Goal: Use online tool/utility: Utilize a website feature to perform a specific function

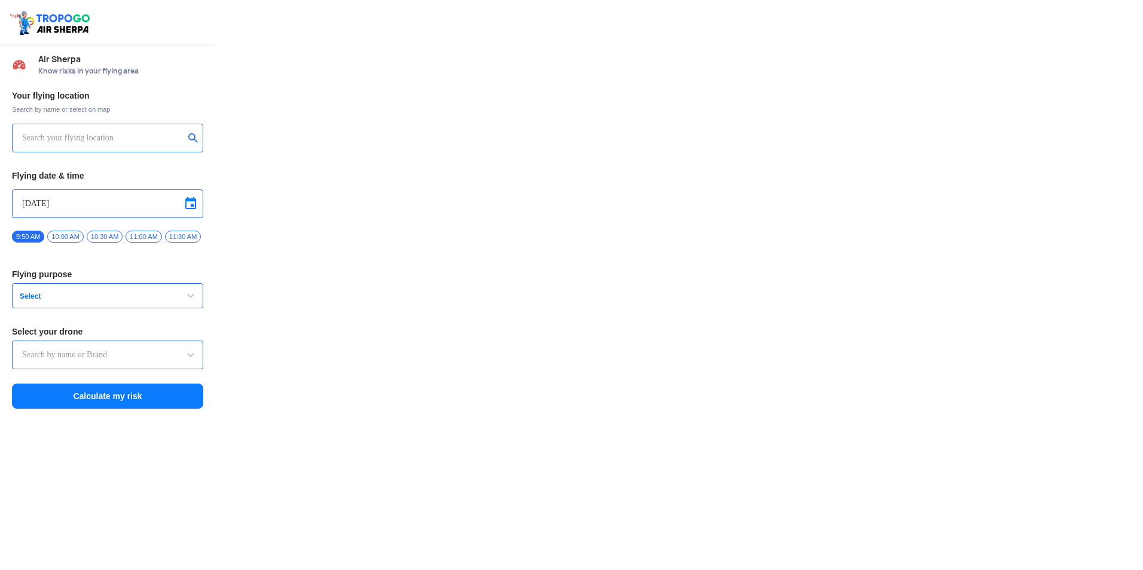
type input "Throttle Dopo"
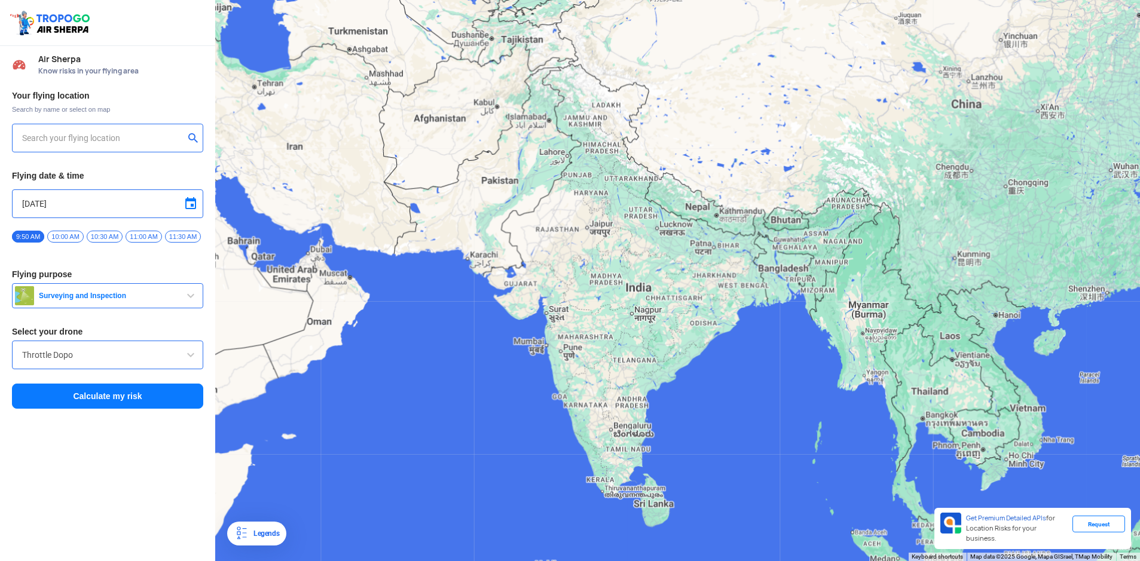
type input "[STREET_ADDRESS]"
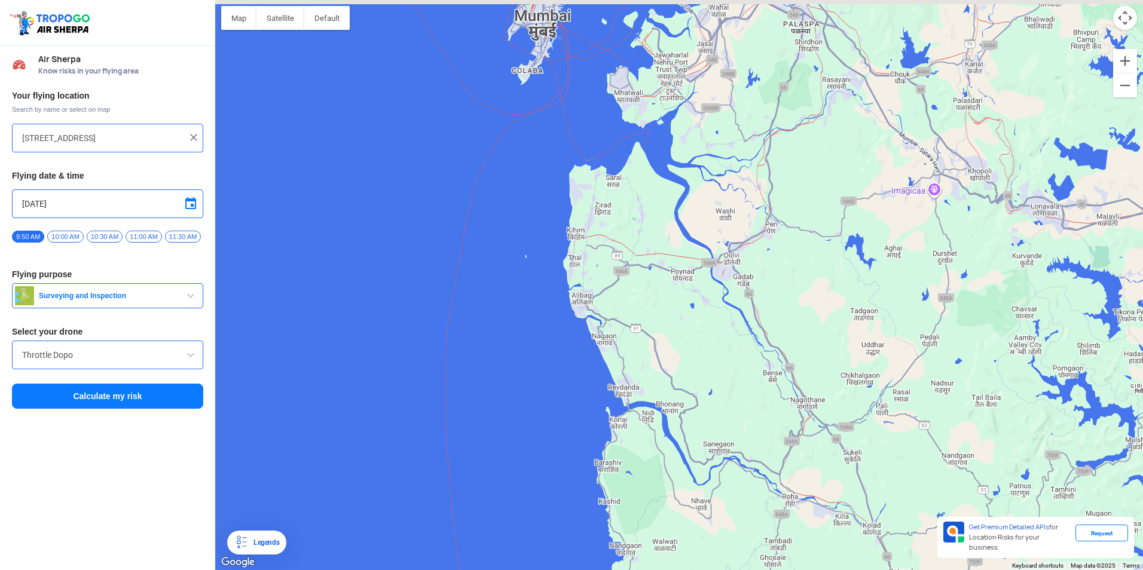
drag, startPoint x: 667, startPoint y: 304, endPoint x: 654, endPoint y: 358, distance: 55.3
click at [654, 358] on div "To navigate, press the arrow keys." at bounding box center [679, 285] width 928 height 570
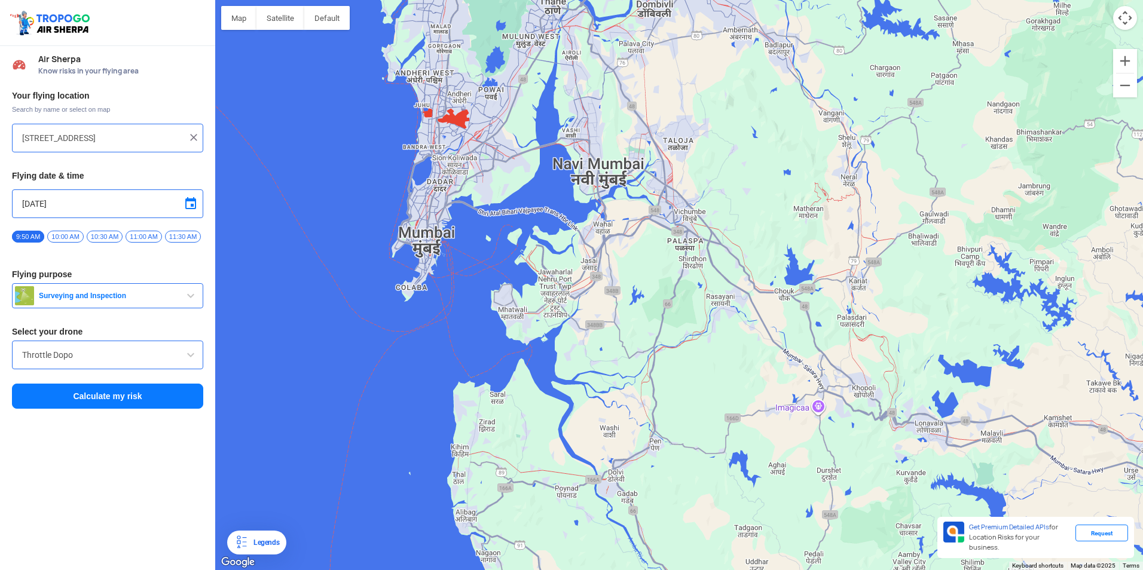
drag, startPoint x: 733, startPoint y: 221, endPoint x: 617, endPoint y: 435, distance: 243.4
click at [617, 435] on div "To navigate, press the arrow keys." at bounding box center [679, 285] width 928 height 570
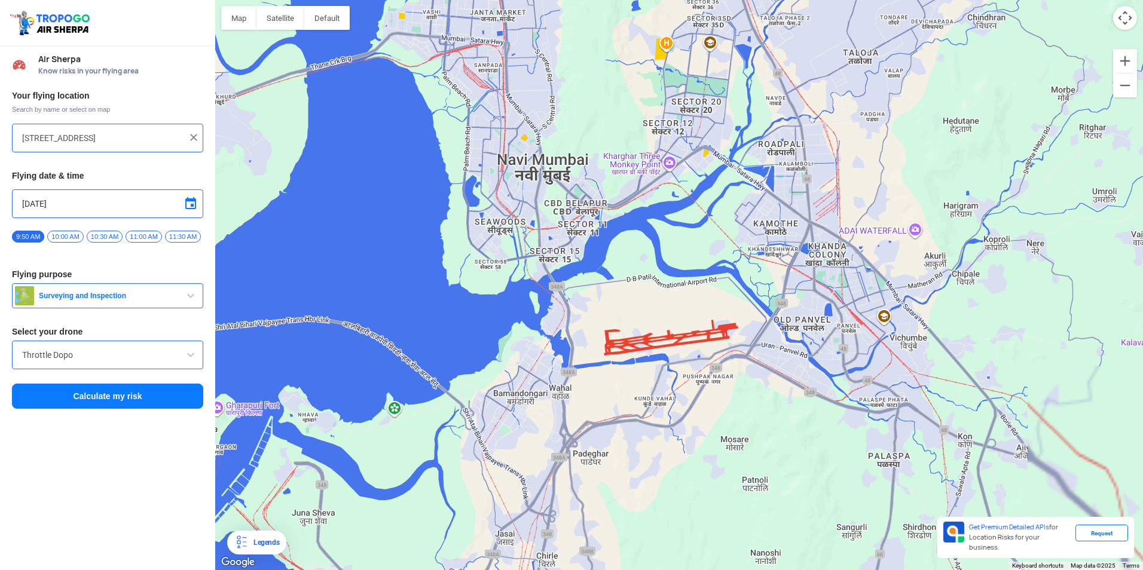
drag, startPoint x: 674, startPoint y: 225, endPoint x: 650, endPoint y: 260, distance: 42.5
click at [650, 260] on div "To navigate, press the arrow keys." at bounding box center [679, 285] width 928 height 570
click at [129, 402] on button "Calculate my risk" at bounding box center [107, 396] width 191 height 25
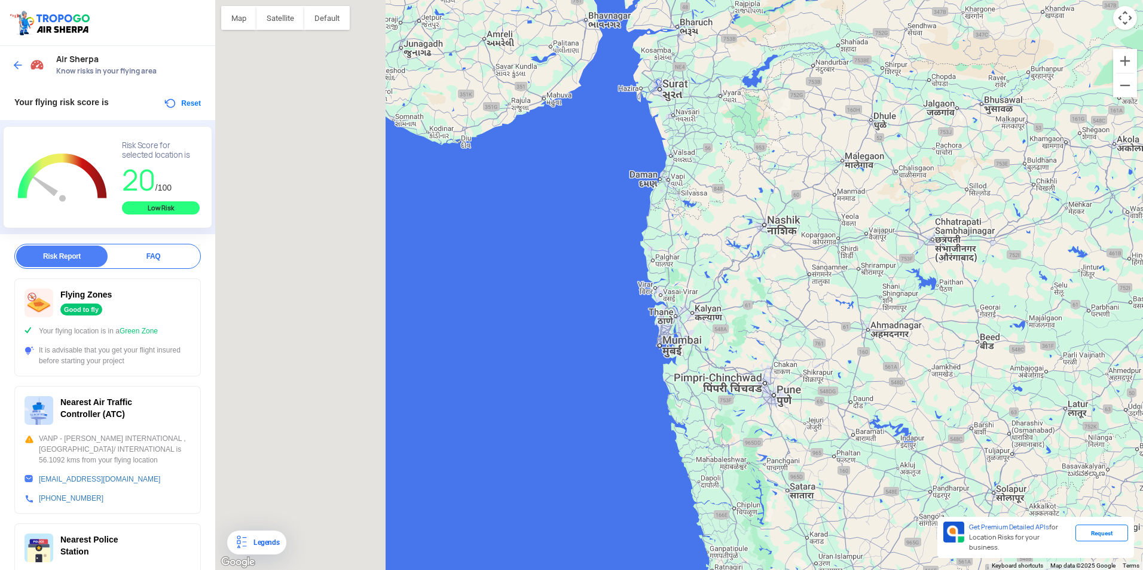
drag, startPoint x: 559, startPoint y: 364, endPoint x: 1108, endPoint y: 184, distance: 577.8
click at [1108, 184] on div "To navigate, press the arrow keys." at bounding box center [679, 285] width 928 height 570
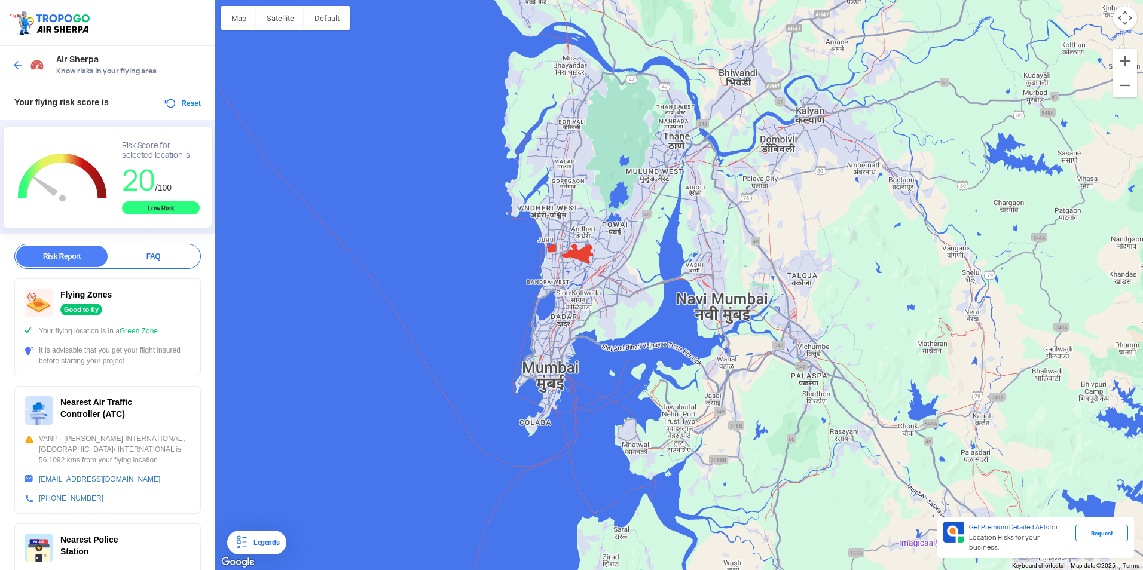
drag, startPoint x: 813, startPoint y: 210, endPoint x: 760, endPoint y: 303, distance: 106.6
click at [762, 303] on div "To navigate, press the arrow keys." at bounding box center [679, 285] width 928 height 570
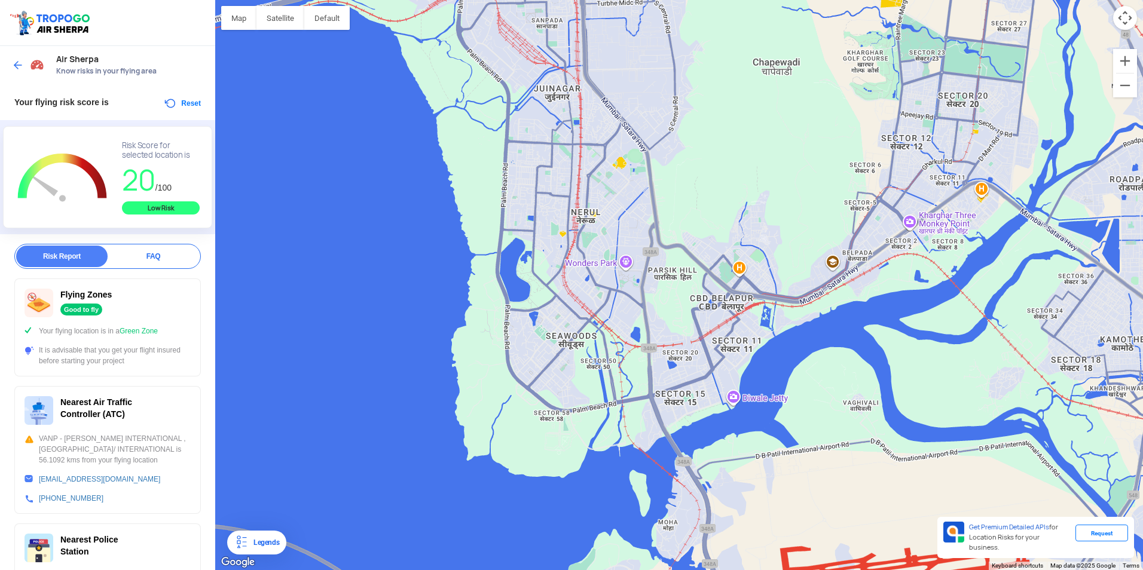
click at [694, 353] on div "To navigate, press the arrow keys." at bounding box center [679, 285] width 928 height 570
click at [688, 350] on div "To navigate, press the arrow keys." at bounding box center [679, 285] width 928 height 570
click at [184, 97] on button "Reset" at bounding box center [182, 103] width 38 height 14
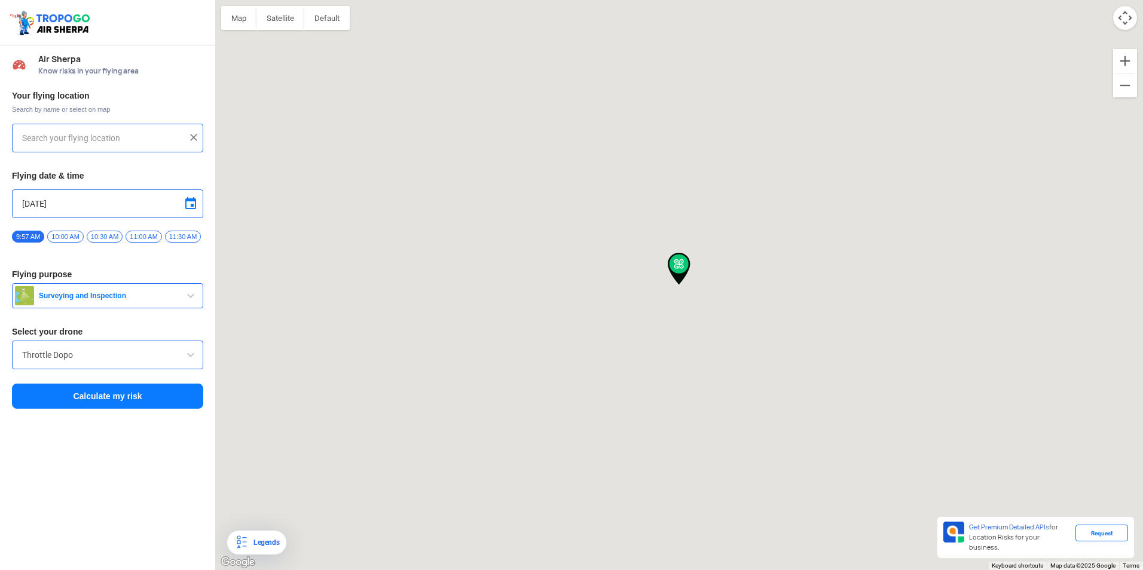
type input "[STREET_ADDRESS]"
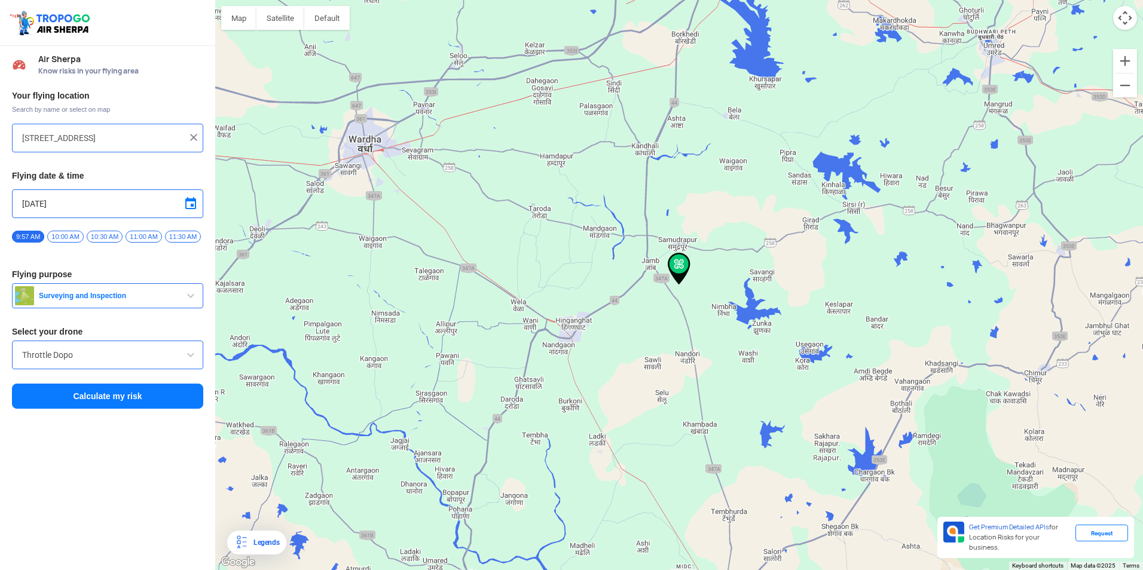
click at [196, 133] on img at bounding box center [194, 138] width 12 height 12
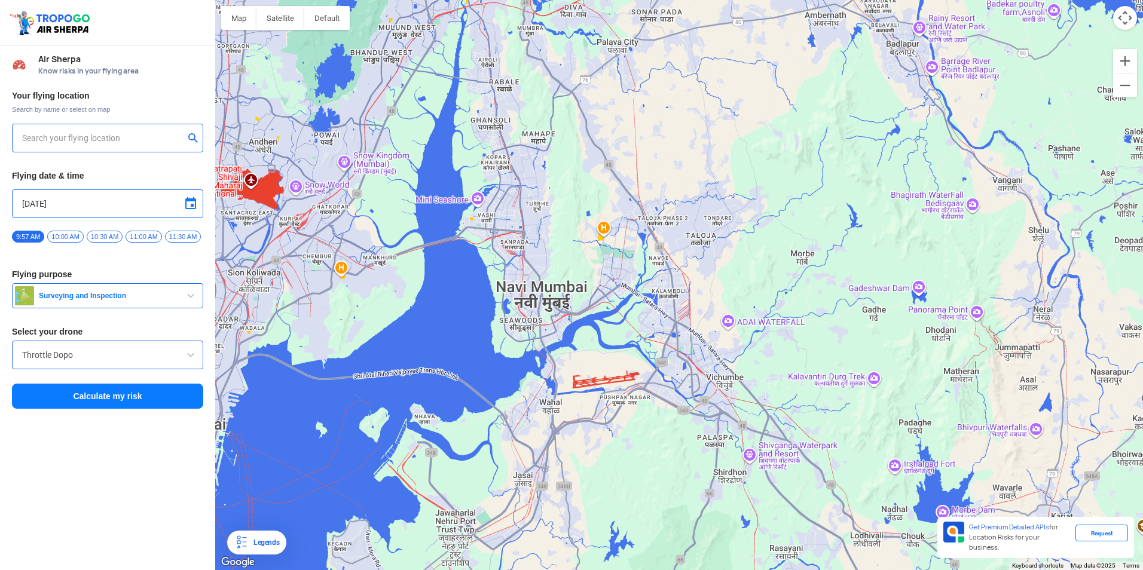
click at [554, 332] on div "To navigate, press the arrow keys." at bounding box center [679, 285] width 928 height 570
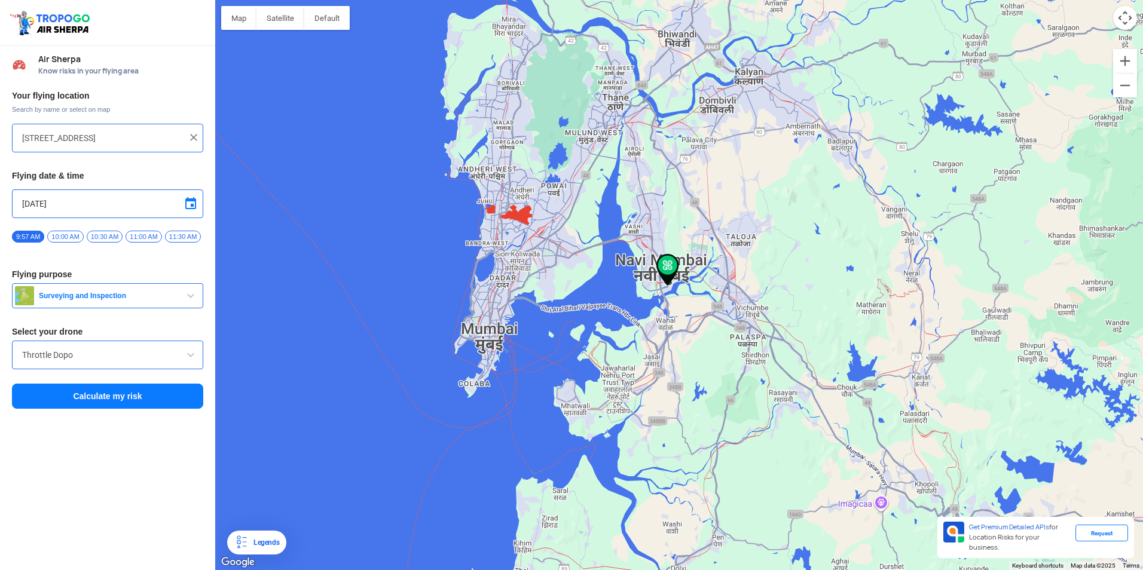
drag, startPoint x: 554, startPoint y: 332, endPoint x: 485, endPoint y: 331, distance: 68.8
click at [538, 333] on div "To navigate, press the arrow keys." at bounding box center [679, 285] width 928 height 570
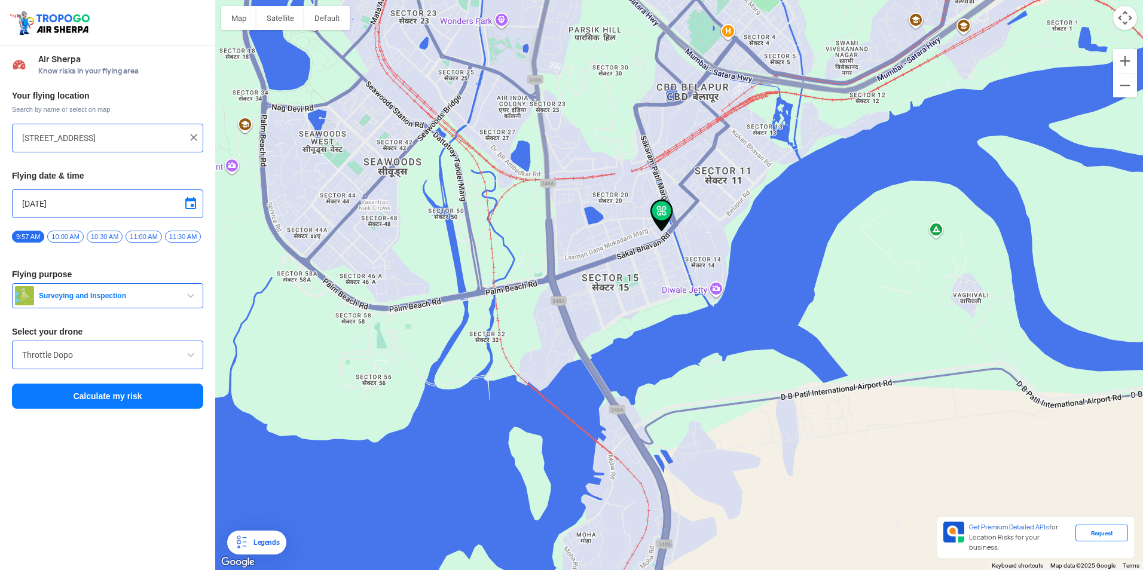
drag, startPoint x: 688, startPoint y: 191, endPoint x: 660, endPoint y: 211, distance: 33.8
click at [660, 211] on img at bounding box center [661, 216] width 23 height 32
click at [653, 150] on div "To navigate, press the arrow keys." at bounding box center [679, 285] width 928 height 570
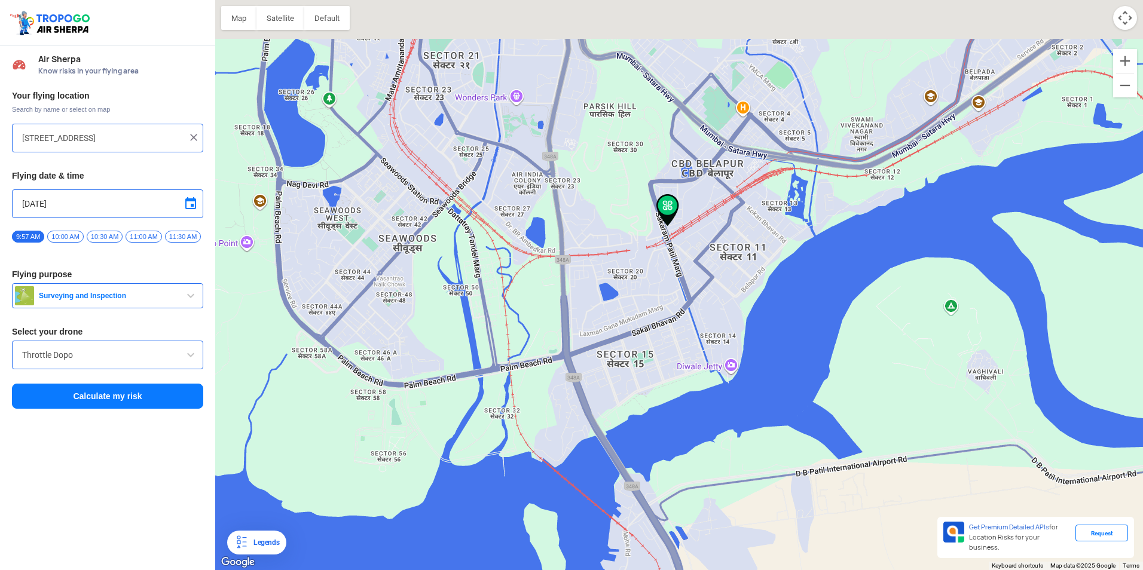
type input "[STREET_ADDRESS]"
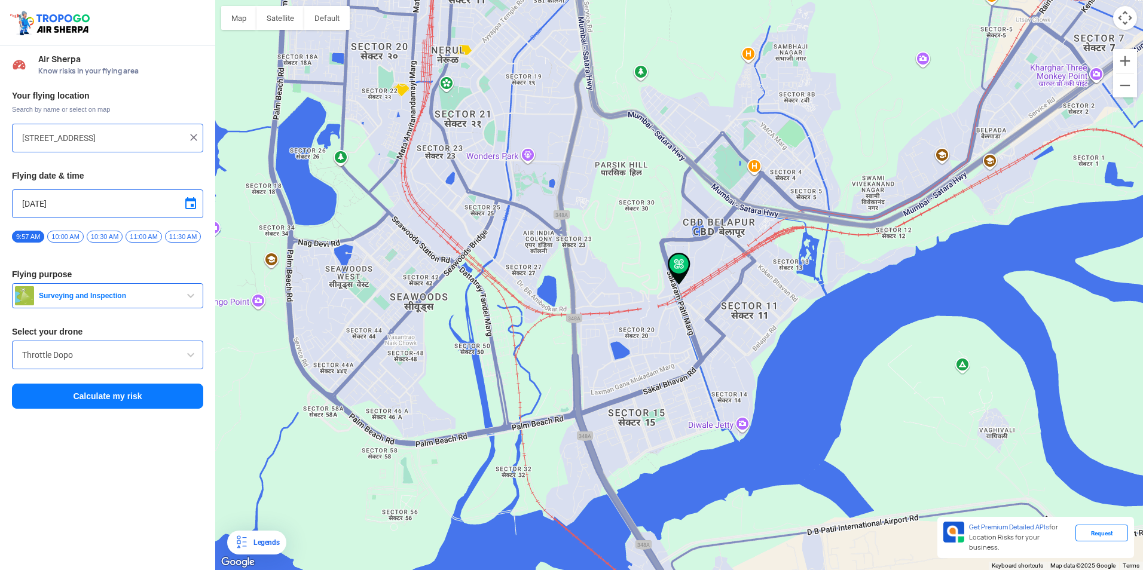
click at [112, 396] on button "Calculate my risk" at bounding box center [107, 396] width 191 height 25
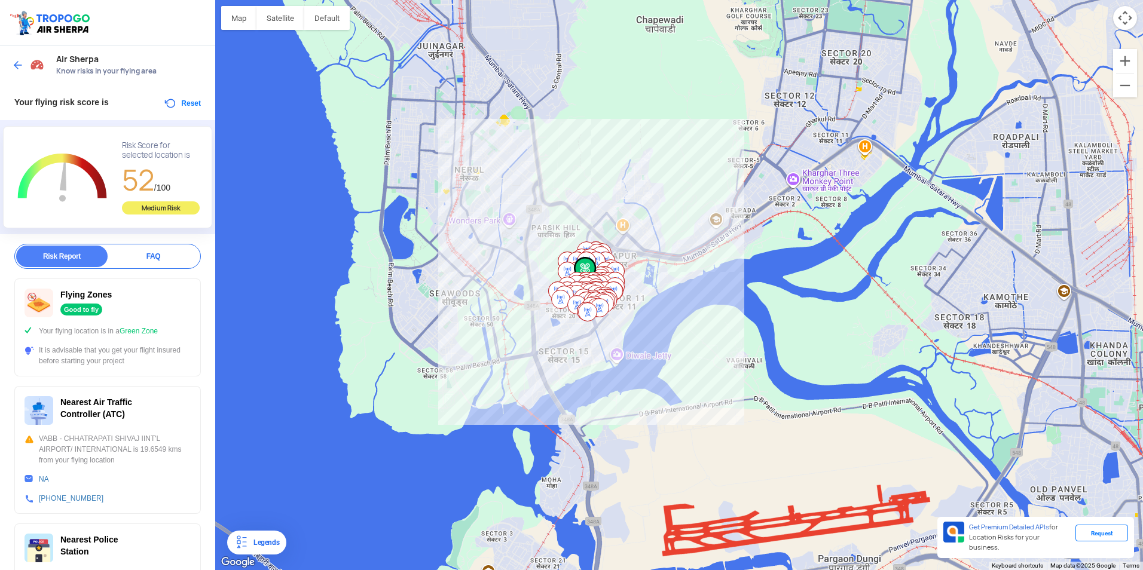
click at [20, 61] on img at bounding box center [18, 65] width 12 height 12
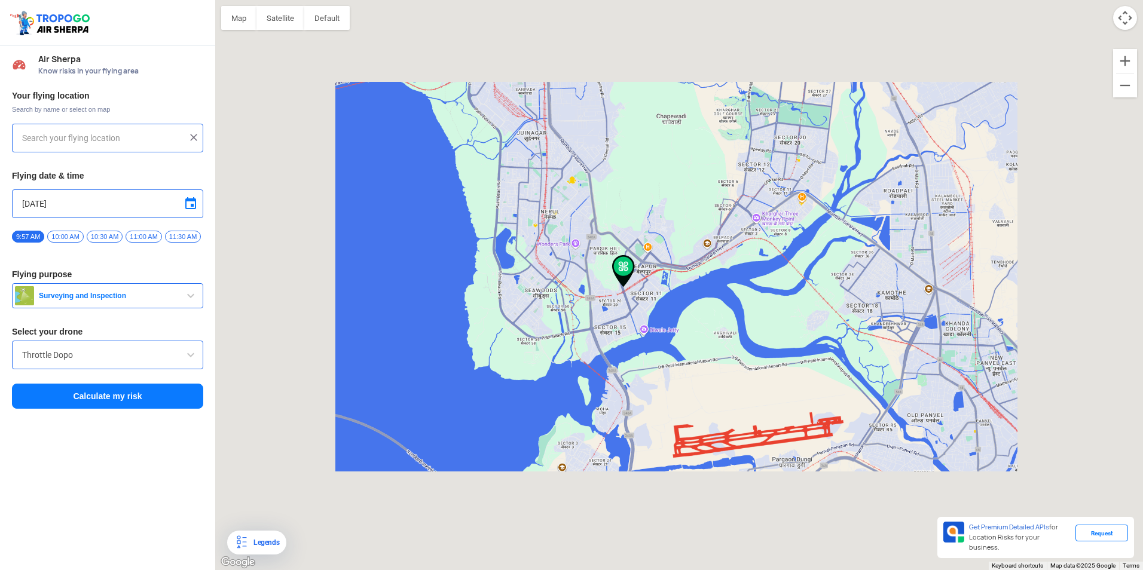
type input "[STREET_ADDRESS]"
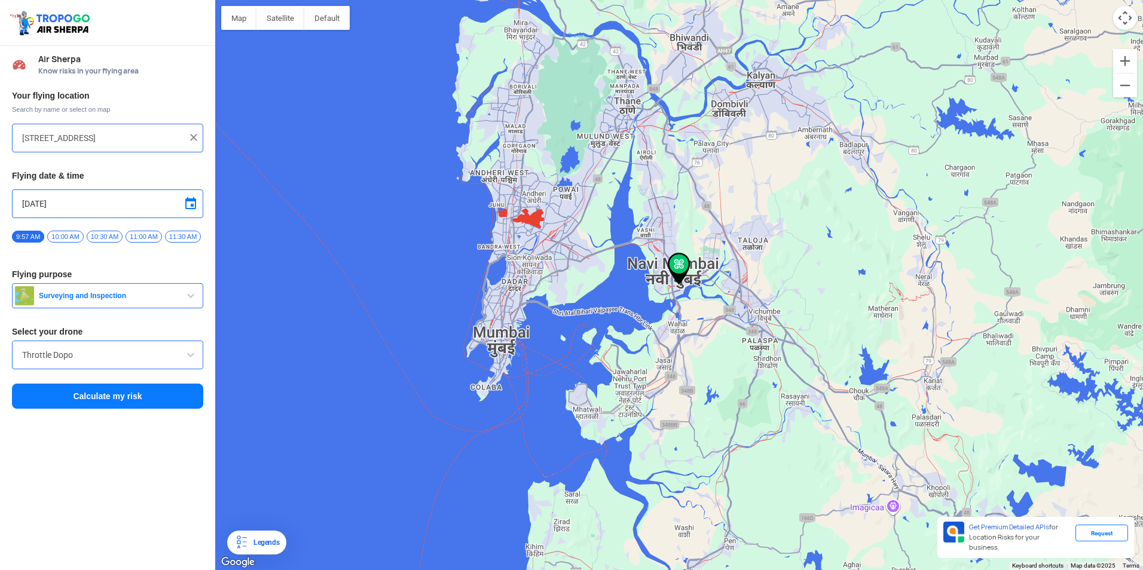
click at [163, 295] on button "Surveying and Inspection" at bounding box center [107, 295] width 191 height 25
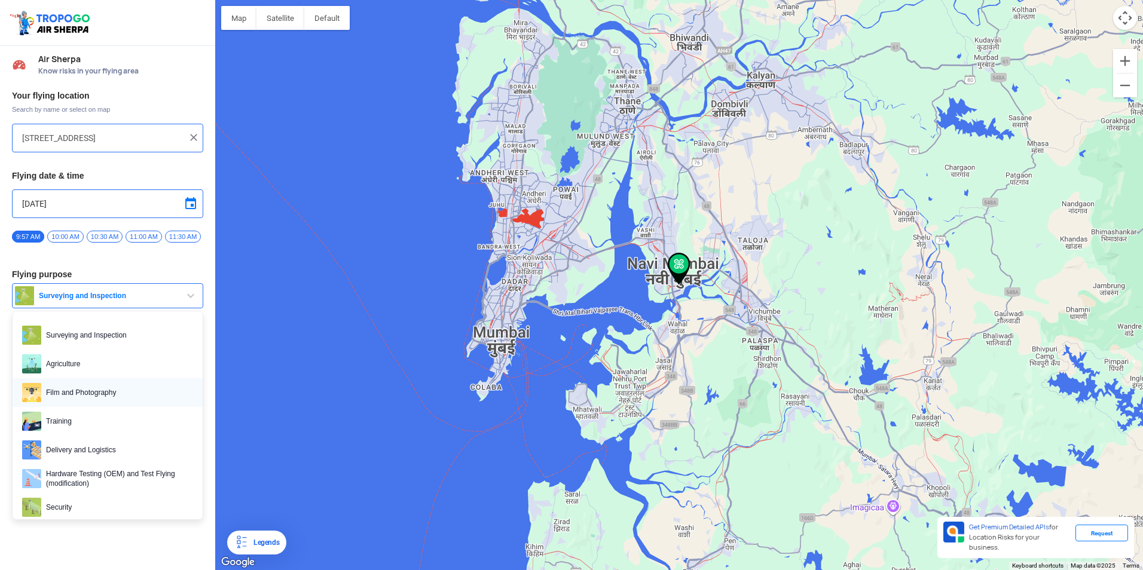
click at [88, 392] on span "Film and Photography" at bounding box center [117, 392] width 152 height 19
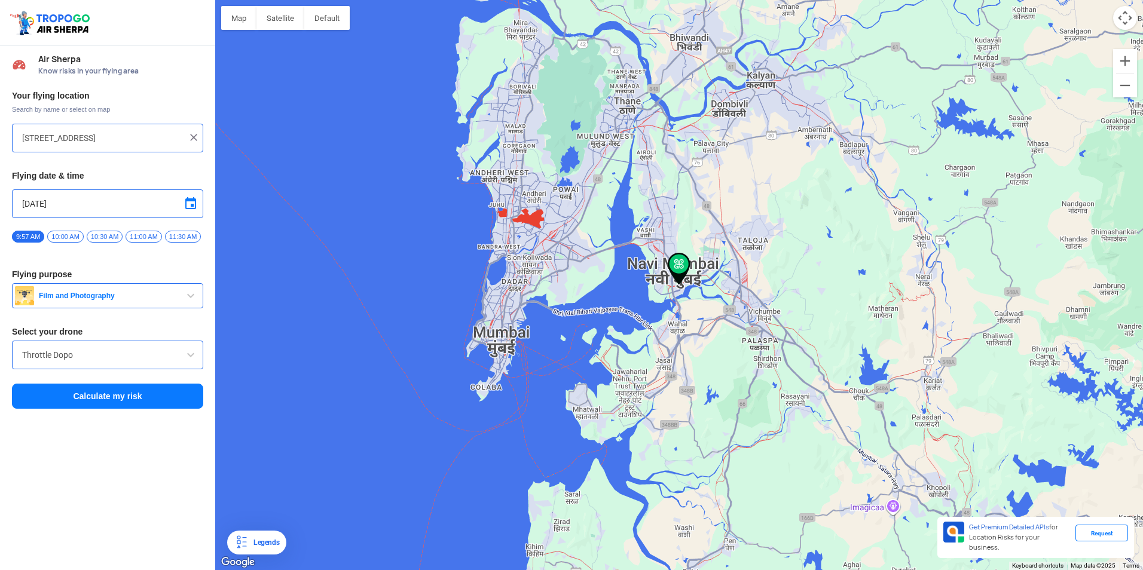
click at [122, 301] on span "Film and Photography" at bounding box center [108, 296] width 149 height 10
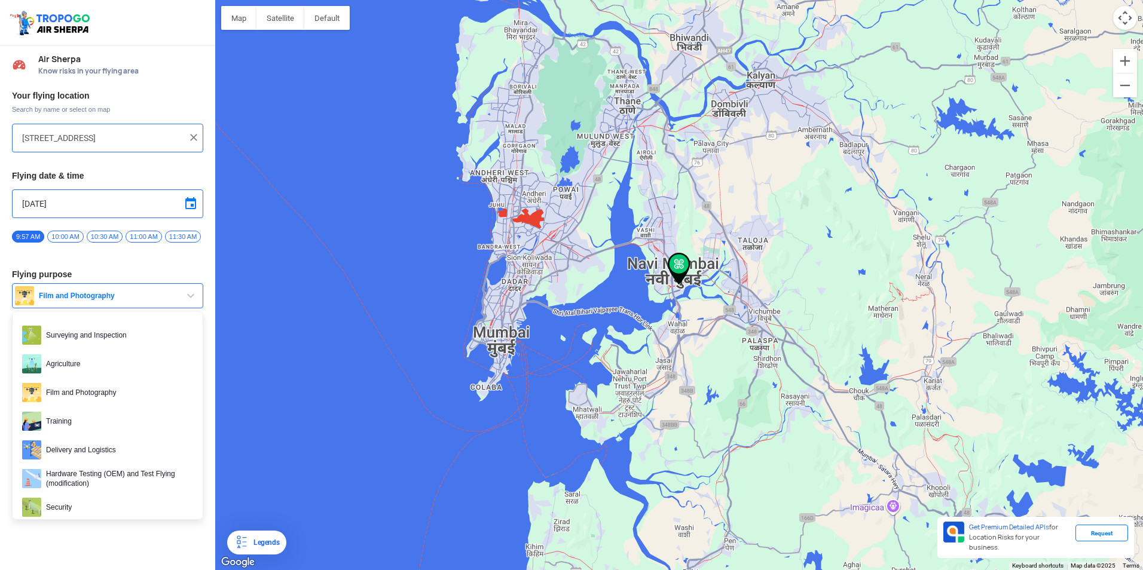
click at [122, 301] on span "Film and Photography" at bounding box center [108, 296] width 149 height 10
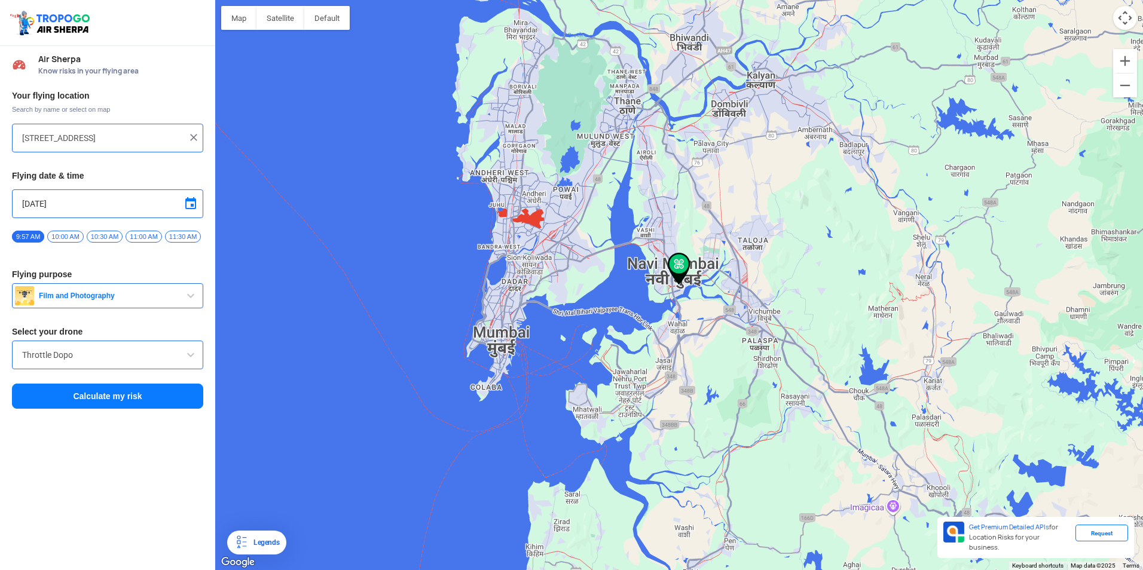
click at [123, 301] on span "Film and Photography" at bounding box center [108, 296] width 149 height 10
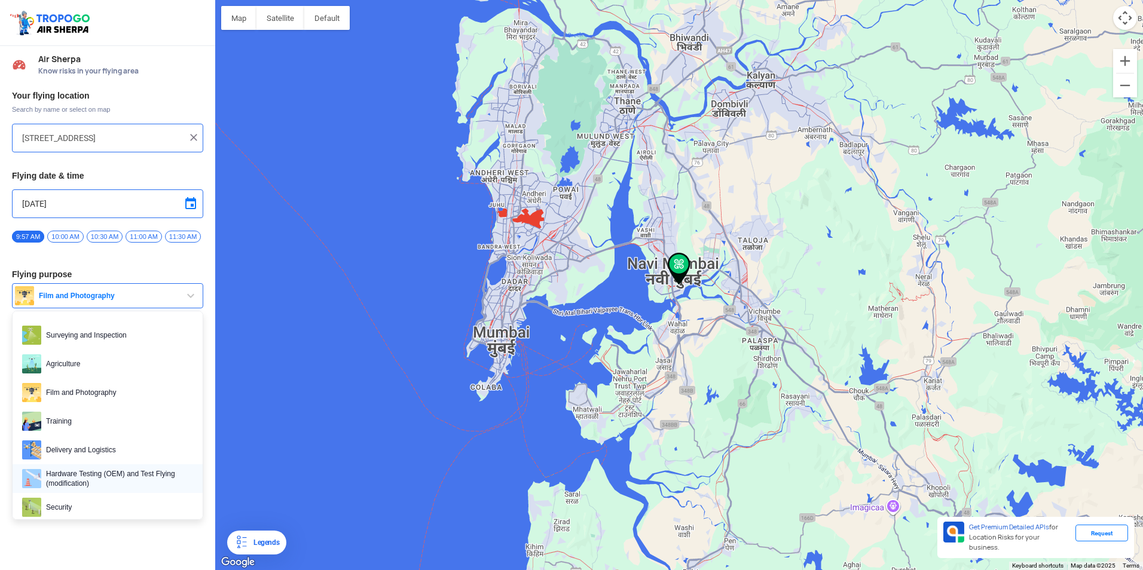
scroll to position [184, 0]
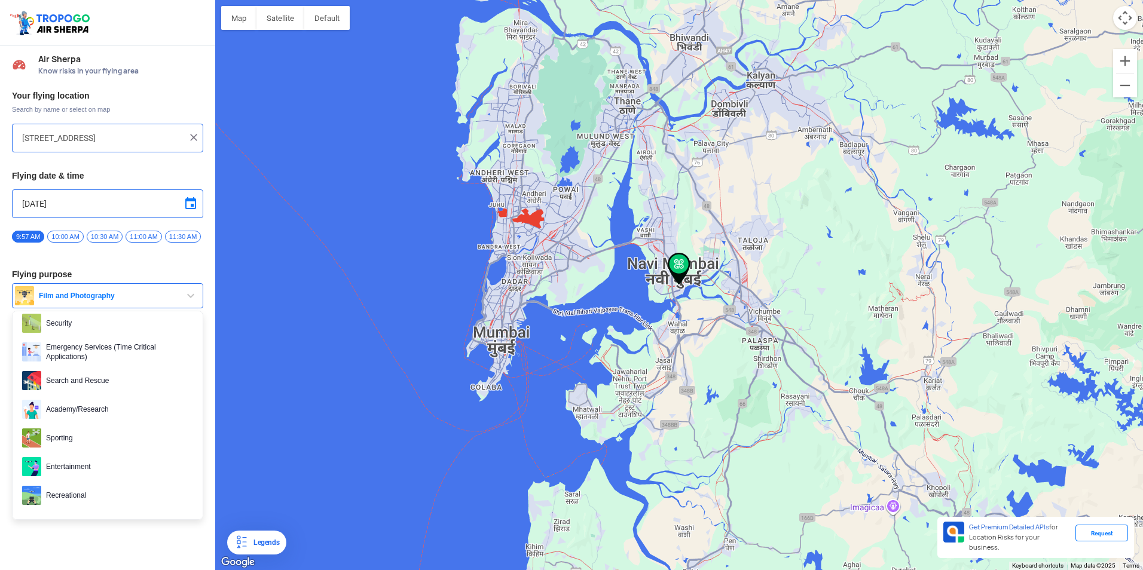
click at [75, 549] on div "Air Sherpa Know risks in your flying area Your flying location Search by name o…" at bounding box center [107, 308] width 215 height 524
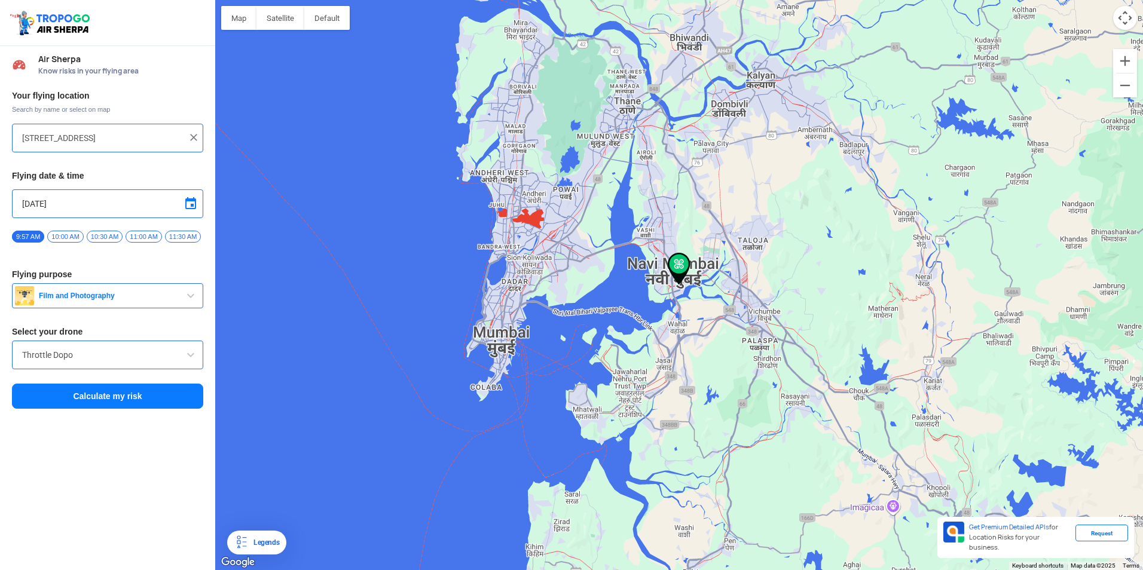
click at [87, 362] on input "Throttle Dopo" at bounding box center [107, 355] width 171 height 14
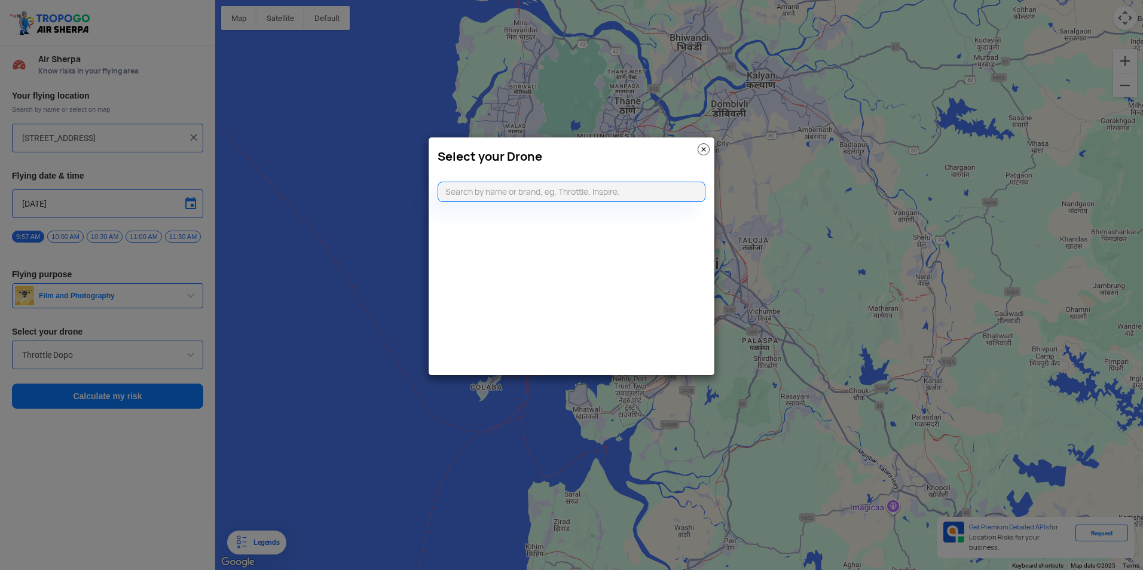
click at [701, 148] on img at bounding box center [704, 149] width 12 height 12
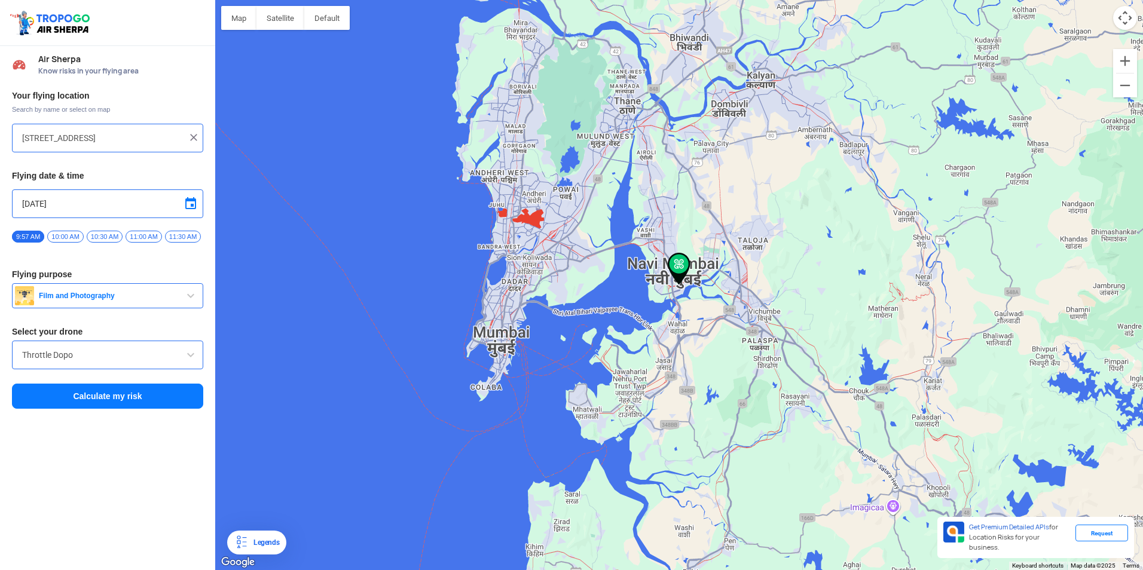
click at [105, 399] on button "Calculate my risk" at bounding box center [107, 396] width 191 height 25
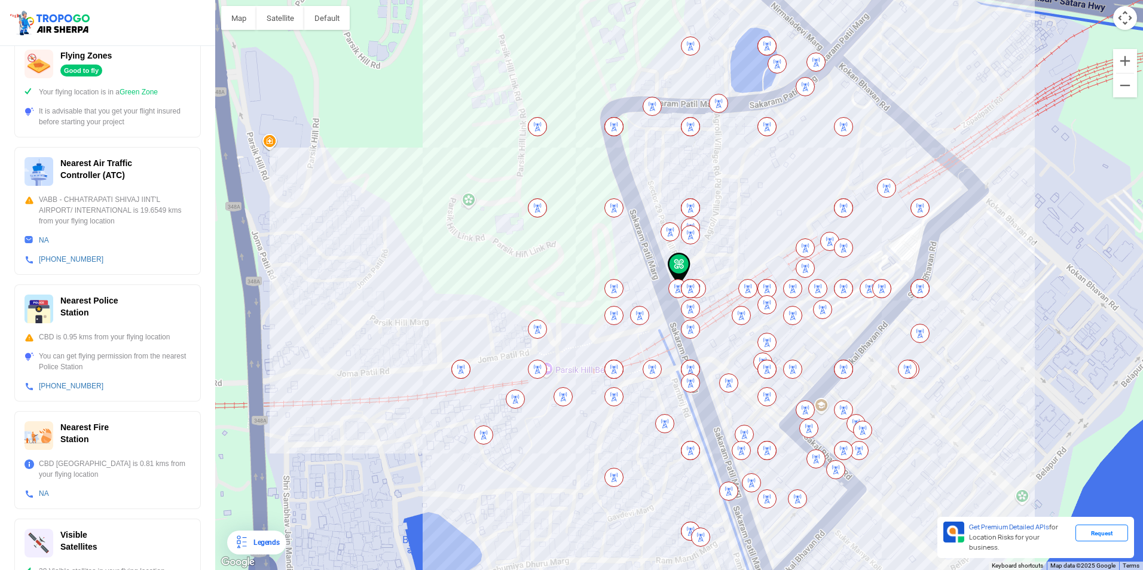
scroll to position [265, 0]
